Goal: Task Accomplishment & Management: Complete application form

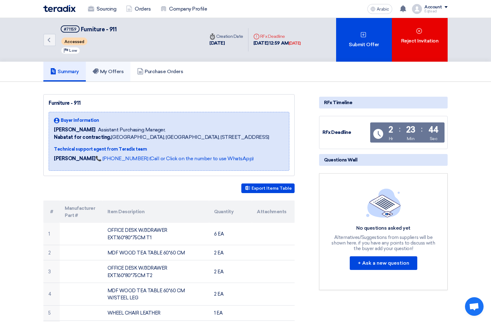
click at [104, 70] on font "My Offers" at bounding box center [112, 71] width 24 height 6
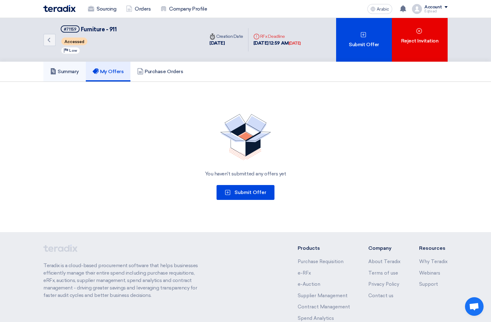
click at [71, 71] on font "Summary" at bounding box center [68, 71] width 21 height 6
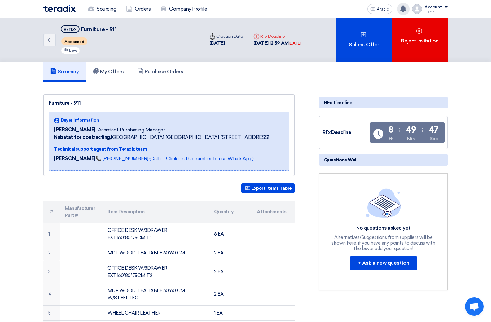
click at [403, 6] on use at bounding box center [403, 8] width 6 height 7
click at [401, 8] on use at bounding box center [403, 8] width 6 height 7
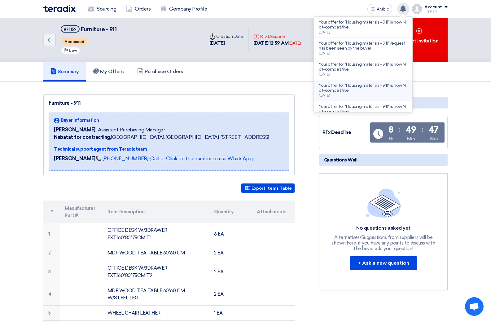
click at [335, 90] on font "Your offer for "Housing materials - 911" is now Not-competitive" at bounding box center [362, 88] width 87 height 10
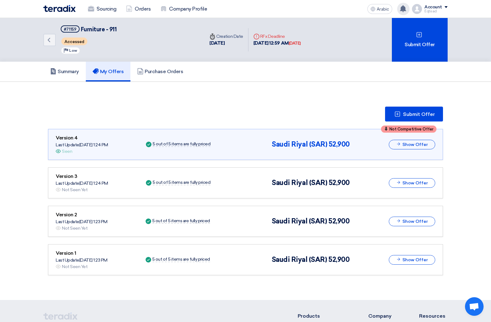
scroll to position [22, 0]
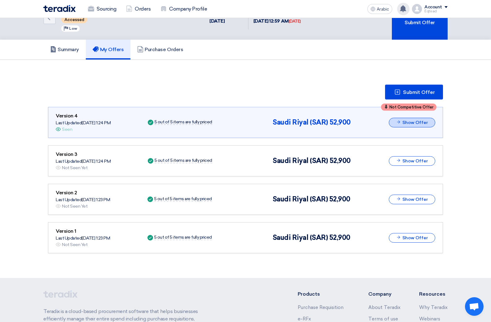
click at [407, 122] on font "Show Offer" at bounding box center [414, 122] width 25 height 5
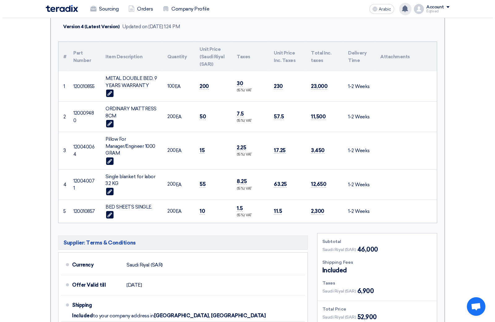
scroll to position [146, 0]
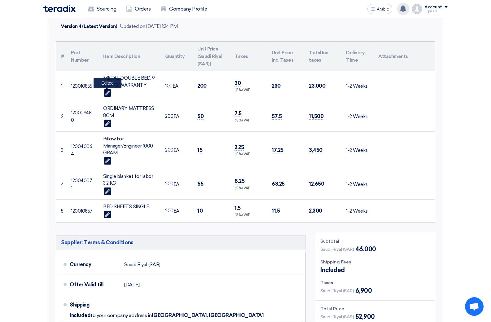
click at [105, 94] on icon "Edit" at bounding box center [107, 93] width 5 height 6
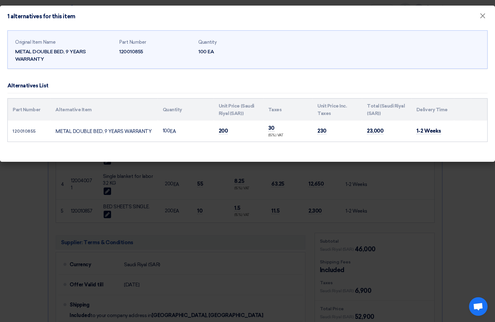
click at [230, 131] on td "200" at bounding box center [239, 130] width 50 height 21
click at [227, 134] on font "200" at bounding box center [223, 131] width 9 height 6
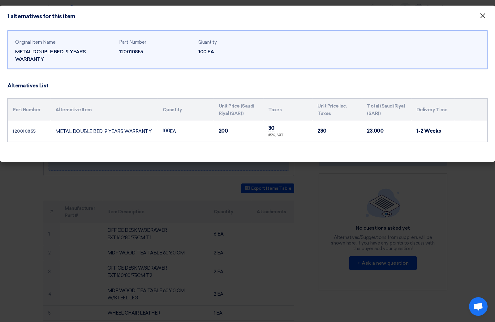
click at [482, 17] on font "×" at bounding box center [483, 17] width 6 height 12
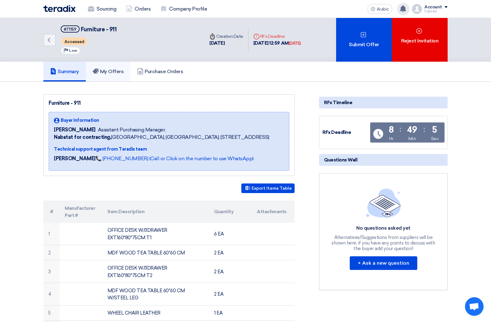
click at [106, 75] on h5 "My Offers" at bounding box center [108, 71] width 31 height 6
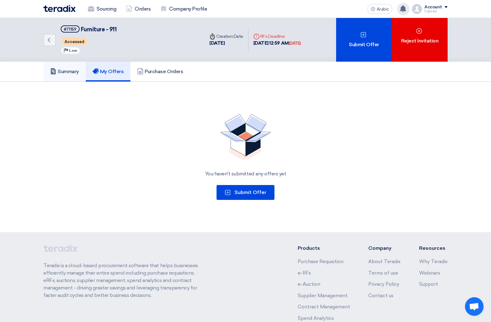
click at [72, 71] on font "Summary" at bounding box center [68, 71] width 21 height 6
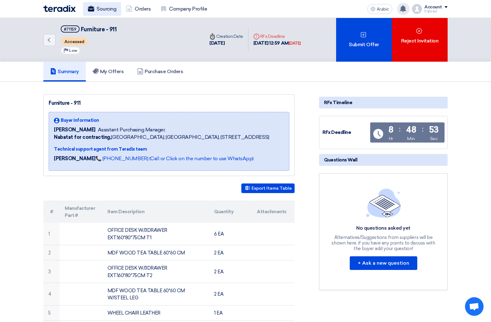
click at [105, 8] on font "Sourcing" at bounding box center [107, 9] width 20 height 6
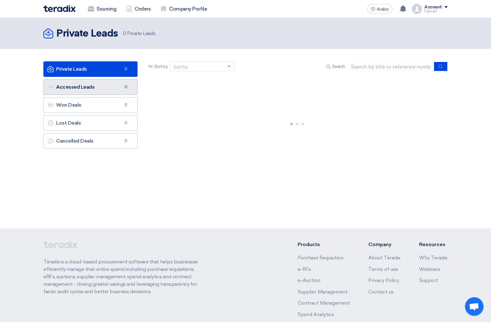
click at [85, 86] on font "Accessed Leads" at bounding box center [75, 87] width 38 height 6
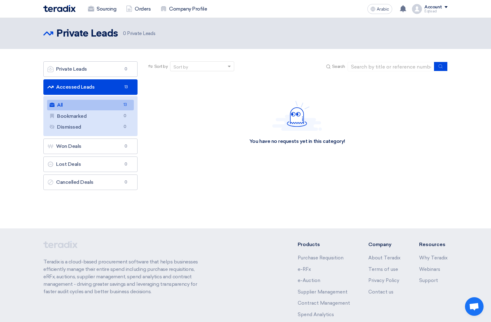
click at [81, 106] on link "All All 13" at bounding box center [90, 105] width 87 height 11
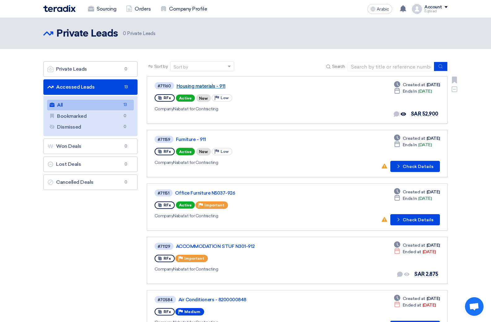
click at [201, 86] on font "Housing materials - 911" at bounding box center [201, 86] width 49 height 6
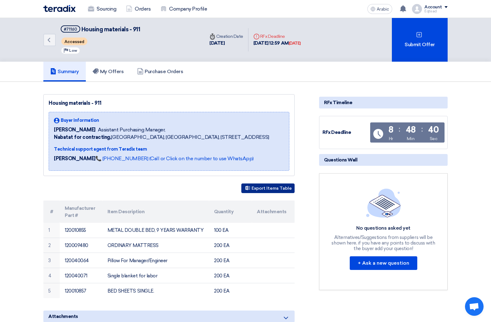
click at [259, 187] on font "Export Items Table" at bounding box center [271, 187] width 40 height 5
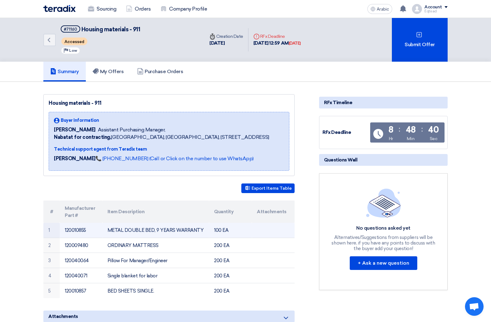
click at [125, 231] on font "METAL DOUBLE BED, 9 YEARS WARRANTY" at bounding box center [155, 230] width 96 height 6
click at [186, 234] on td "METAL DOUBLE BED, 9 YEARS WARRANTY" at bounding box center [155, 230] width 107 height 15
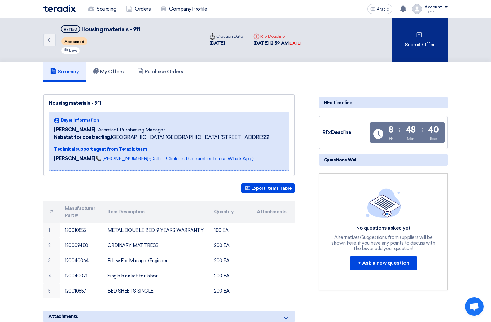
click at [410, 48] on font "Submit Offer" at bounding box center [419, 44] width 30 height 7
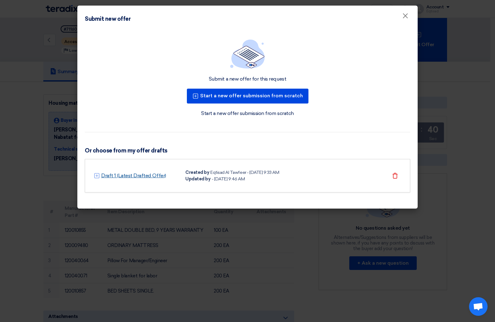
click at [154, 177] on font "Draft 1 (Latest Drafted Offer)" at bounding box center [133, 175] width 65 height 6
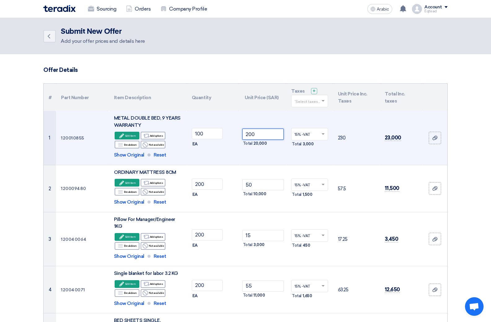
click at [258, 133] on input "200" at bounding box center [263, 134] width 42 height 11
type input "2"
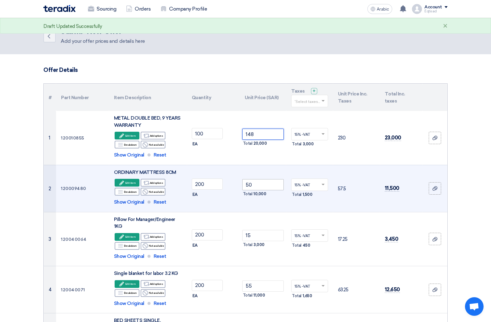
type input "148"
click at [260, 183] on input "50" at bounding box center [263, 184] width 42 height 11
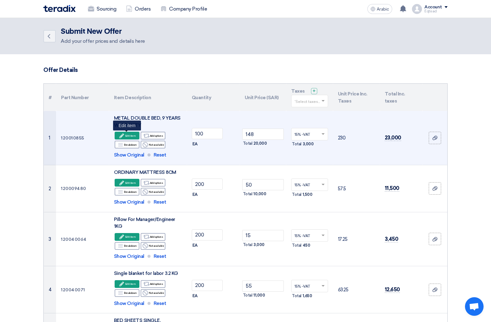
click at [126, 134] on font "Edit item" at bounding box center [130, 135] width 11 height 3
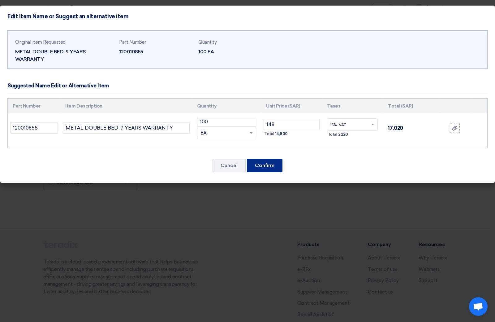
click at [261, 167] on font "Confirm" at bounding box center [265, 165] width 20 height 6
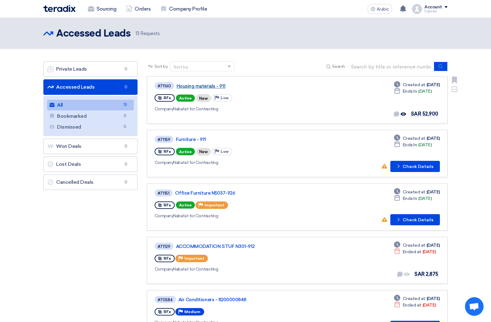
click at [201, 85] on font "Housing materials - 911" at bounding box center [201, 86] width 49 height 6
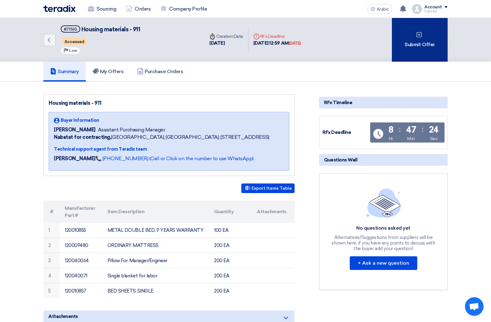
click at [414, 44] on font "Submit Offer" at bounding box center [419, 44] width 30 height 6
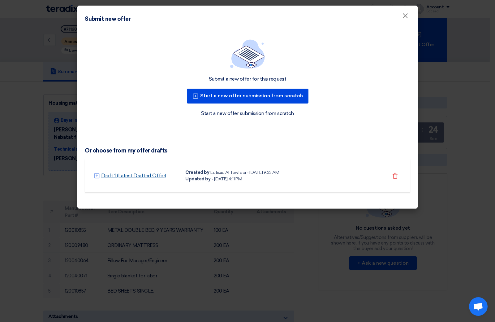
click at [146, 174] on font "Draft 1 (Latest Drafted Offer)" at bounding box center [133, 175] width 65 height 6
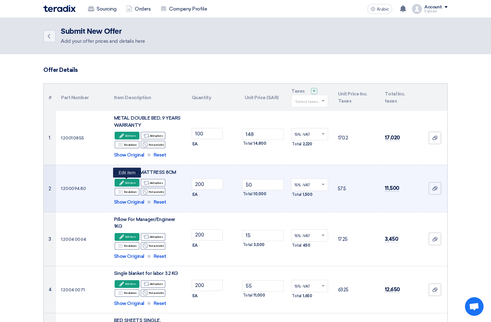
click at [130, 183] on font "Edit item" at bounding box center [130, 182] width 11 height 3
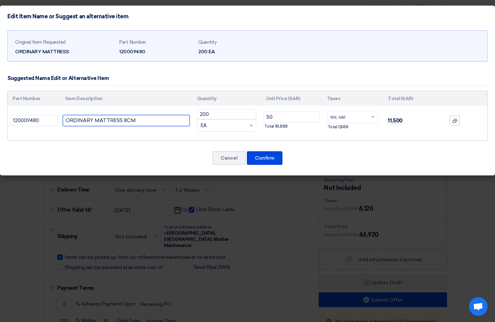
click at [143, 120] on input "ORDINARY MATTRESS 8CM" at bounding box center [126, 120] width 127 height 11
type input "ORDINARY MATTRESS 6CM"
click at [274, 114] on input "50" at bounding box center [292, 116] width 56 height 11
type input "5"
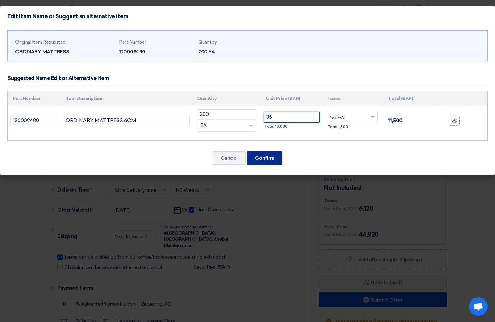
type input "36"
click at [272, 160] on font "Confirm" at bounding box center [265, 158] width 20 height 6
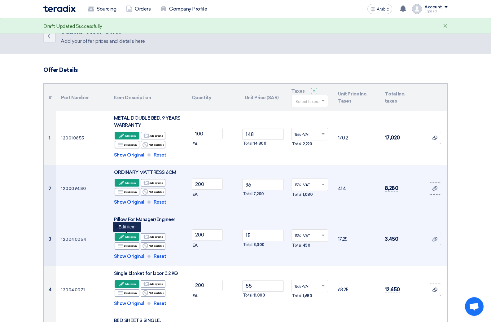
click at [124, 236] on icon "Edit" at bounding box center [122, 237] width 6 height 6
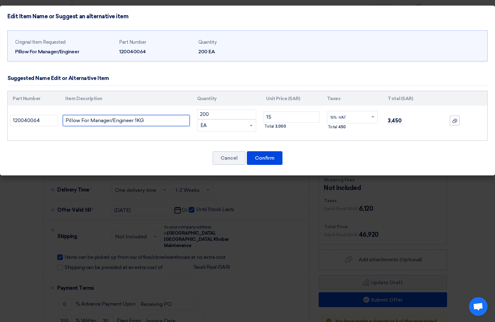
click at [147, 119] on input "Pillow For Manager/Engineer 1KG" at bounding box center [126, 120] width 127 height 11
type input "Pillow For Manager/Engineer"
click at [286, 118] on input "15" at bounding box center [292, 116] width 56 height 11
type input "1"
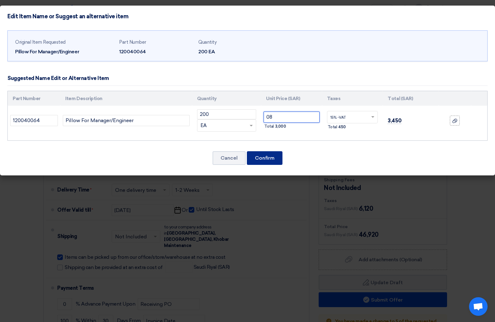
type input "08"
click at [267, 155] on font "Confirm" at bounding box center [265, 158] width 20 height 6
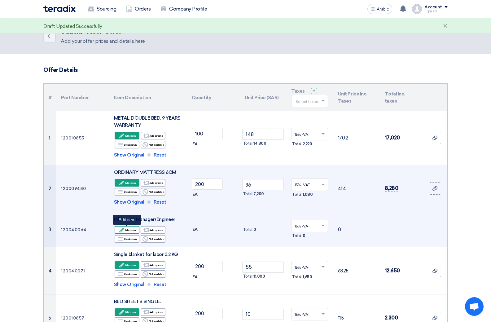
click at [128, 228] on font "Edit item" at bounding box center [130, 229] width 11 height 3
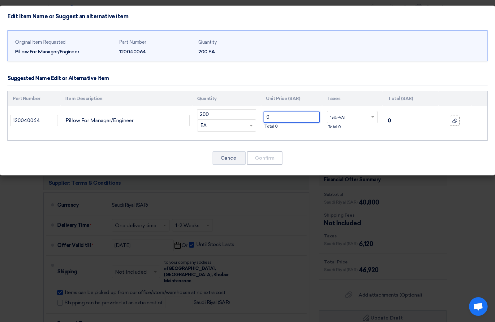
click at [280, 114] on input "0" at bounding box center [292, 116] width 56 height 11
type input "08"
click at [259, 159] on font "Confirm" at bounding box center [265, 158] width 20 height 6
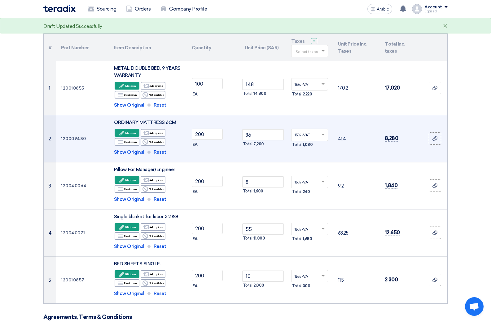
scroll to position [62, 0]
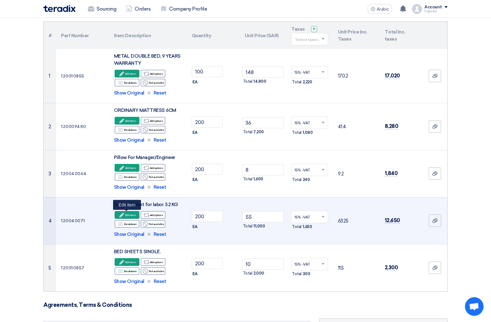
click at [128, 214] on font "Edit item" at bounding box center [130, 214] width 11 height 3
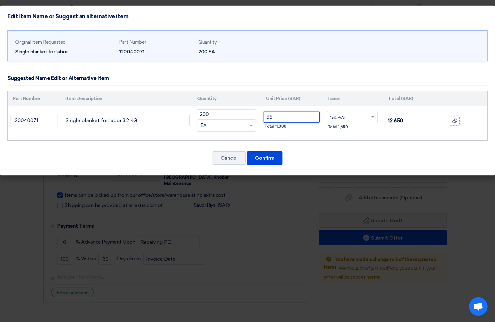
click at [279, 114] on input "55" at bounding box center [292, 116] width 56 height 11
type input "5"
type input "44"
click at [145, 120] on input "Single blanket for labor 3.2 KG" at bounding box center [126, 120] width 127 height 11
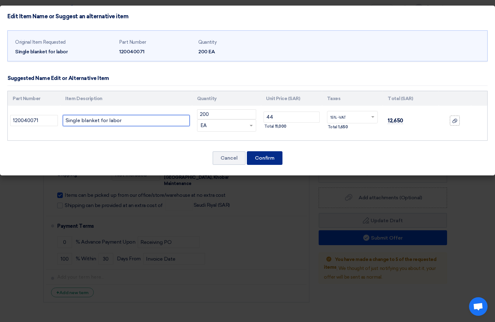
type input "Single blanket for labor"
click at [269, 158] on font "Confirm" at bounding box center [265, 158] width 20 height 6
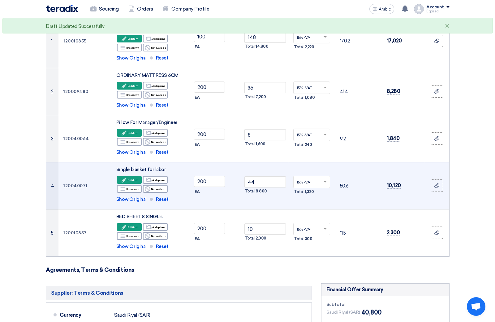
scroll to position [124, 0]
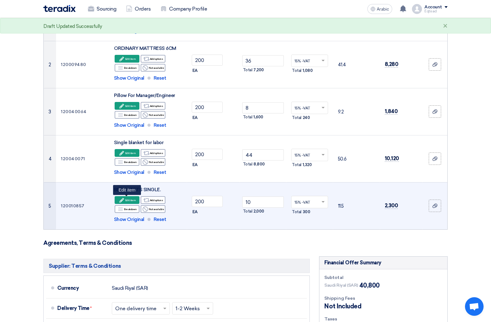
click at [128, 198] on font "Edit item" at bounding box center [130, 199] width 11 height 3
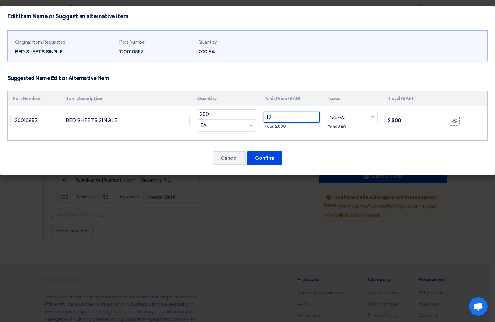
click at [277, 117] on input "10" at bounding box center [292, 116] width 56 height 11
type input "1"
type input "8"
click at [268, 158] on font "Confirm" at bounding box center [265, 158] width 20 height 6
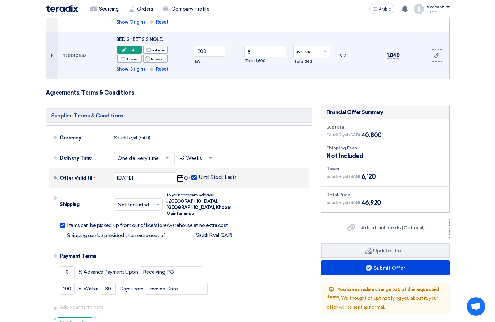
scroll to position [304, 0]
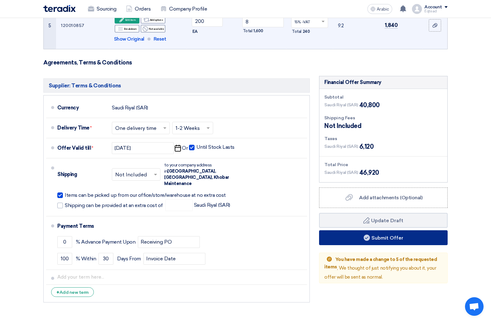
click at [389, 238] on font "Submit Offer" at bounding box center [387, 237] width 32 height 6
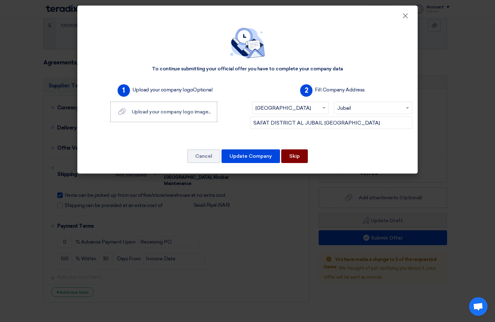
click at [296, 158] on font "Skip" at bounding box center [295, 156] width 11 height 6
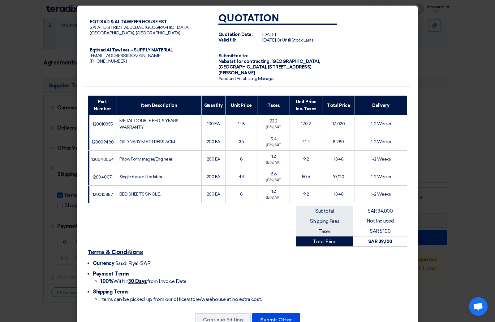
scroll to position [21, 0]
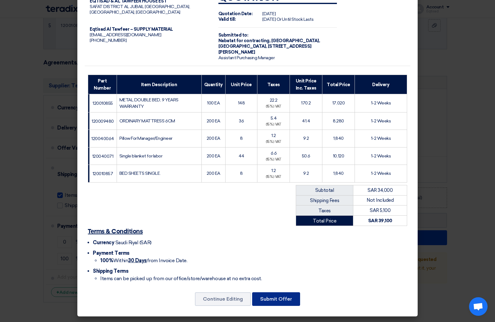
click at [280, 296] on font "Submit Offer" at bounding box center [276, 299] width 32 height 6
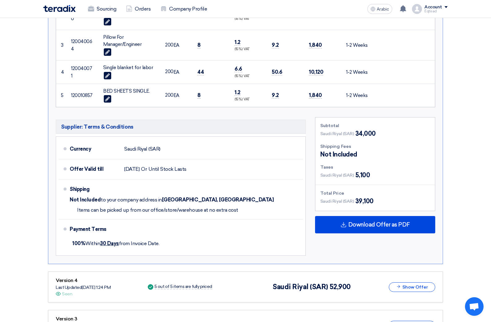
scroll to position [248, 0]
